Goal: Information Seeking & Learning: Learn about a topic

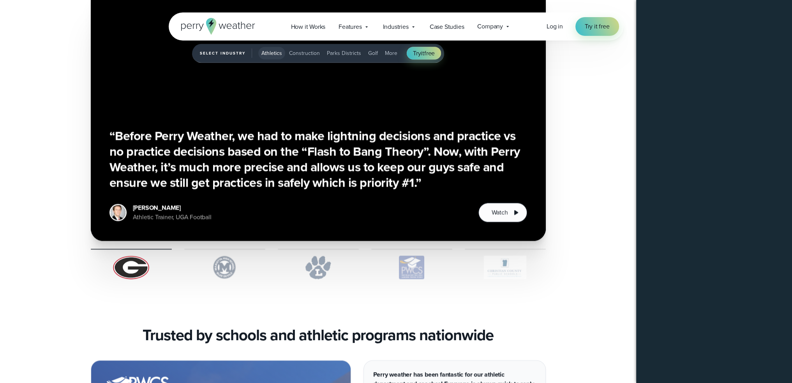
scroll to position [1944, 0]
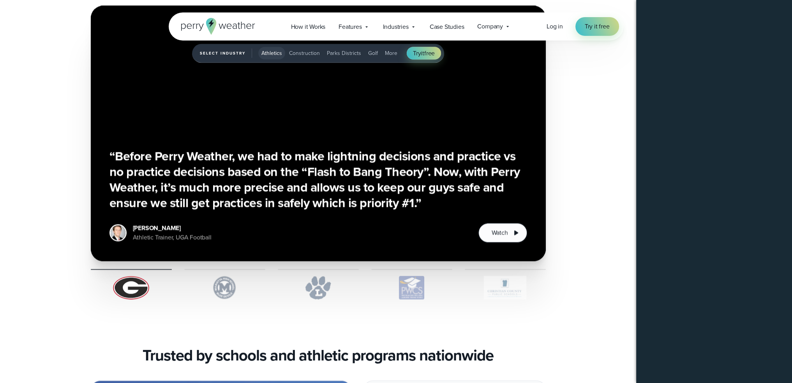
drag, startPoint x: 327, startPoint y: 278, endPoint x: 331, endPoint y: 281, distance: 5.2
click at [329, 280] on img "1 of 5" at bounding box center [318, 287] width 81 height 23
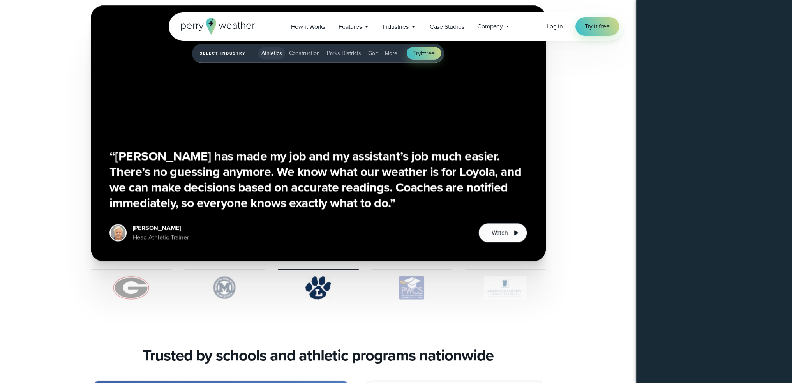
click at [221, 289] on img "1 of 5" at bounding box center [224, 287] width 81 height 23
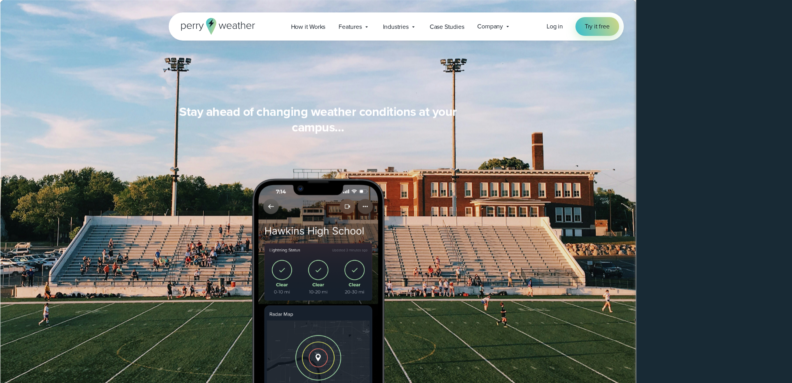
scroll to position [659, 0]
click at [408, 27] on span "Industries" at bounding box center [396, 26] width 26 height 9
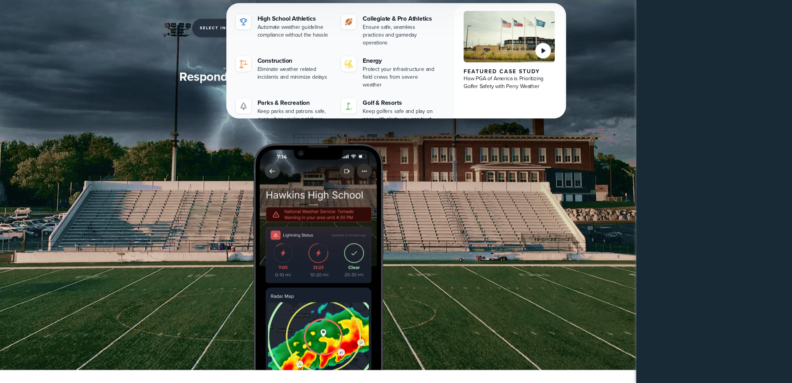
click at [118, 239] on div "Stay ahead of changing weather conditions at your campus… Respond with confiden…" at bounding box center [318, 218] width 455 height 301
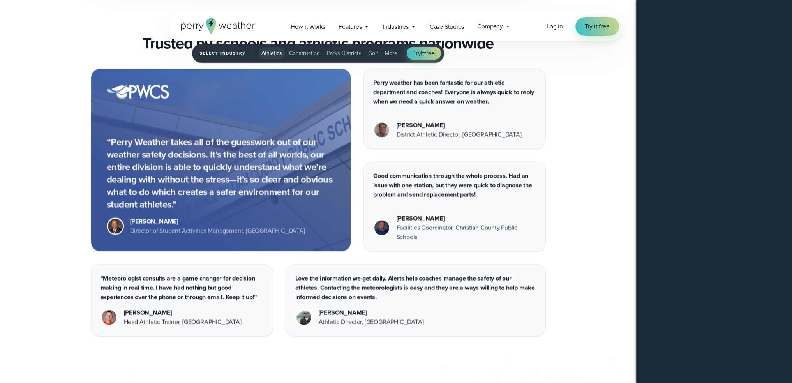
scroll to position [2178, 0]
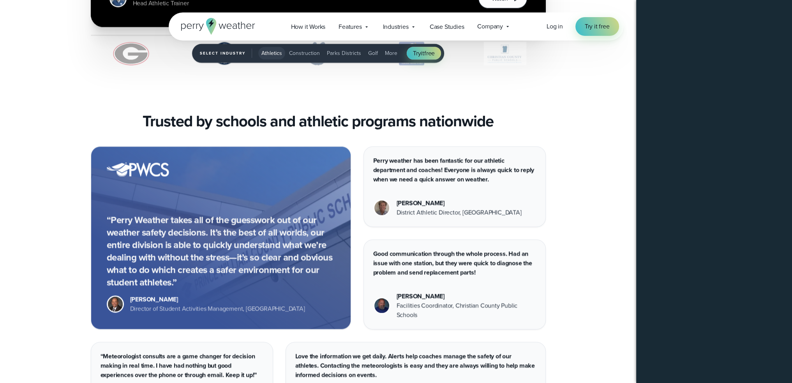
click at [349, 56] on span "Parks Districts" at bounding box center [344, 53] width 34 height 8
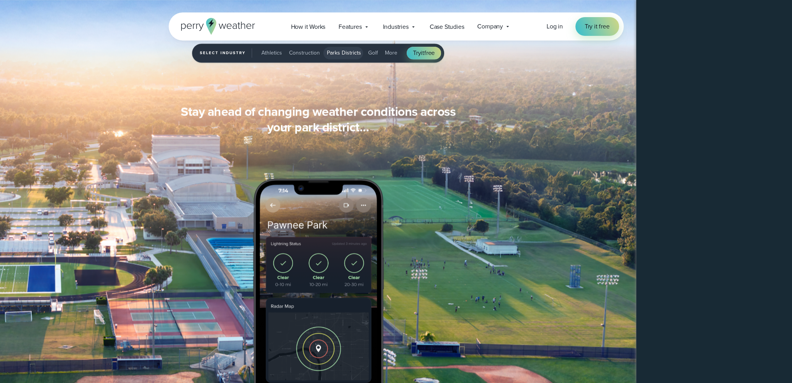
scroll to position [659, 0]
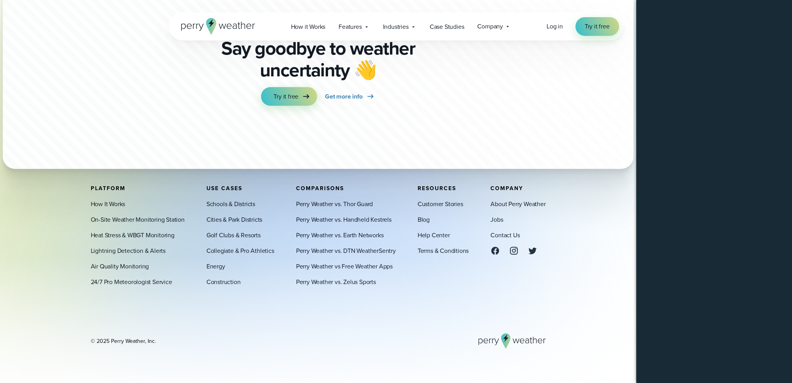
scroll to position [2041, 0]
